Goal: Task Accomplishment & Management: Use online tool/utility

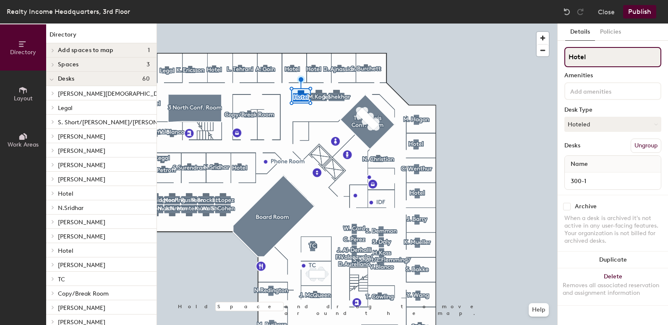
click at [604, 60] on input "Hotel" at bounding box center [612, 57] width 97 height 20
type input "H"
type input "[PERSON_NAME]"
click at [581, 118] on button "Hoteled" at bounding box center [612, 124] width 97 height 15
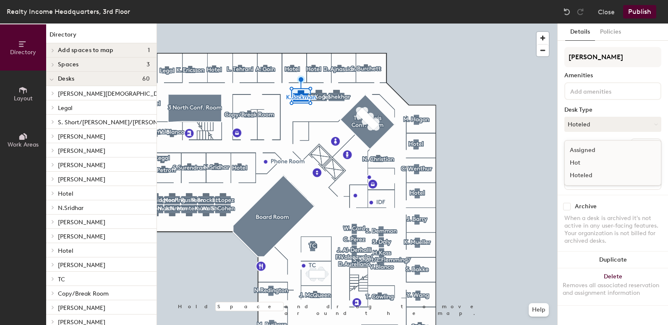
click at [577, 150] on div "Assigned" at bounding box center [607, 150] width 84 height 13
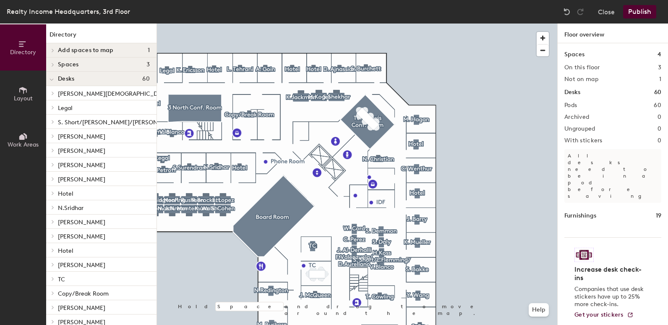
click at [641, 10] on button "Publish" at bounding box center [639, 11] width 33 height 13
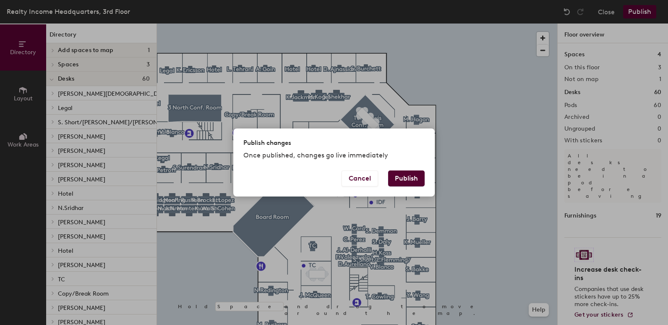
click at [412, 176] on button "Publish" at bounding box center [406, 178] width 36 height 16
